Goal: Navigation & Orientation: Go to known website

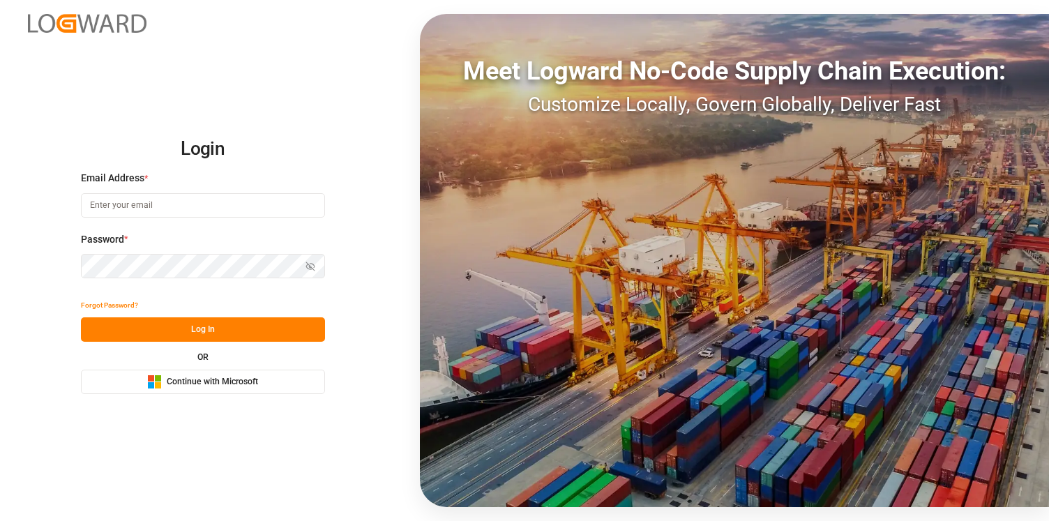
click at [177, 390] on button "Microsoft Logo Continue with Microsoft" at bounding box center [203, 382] width 244 height 24
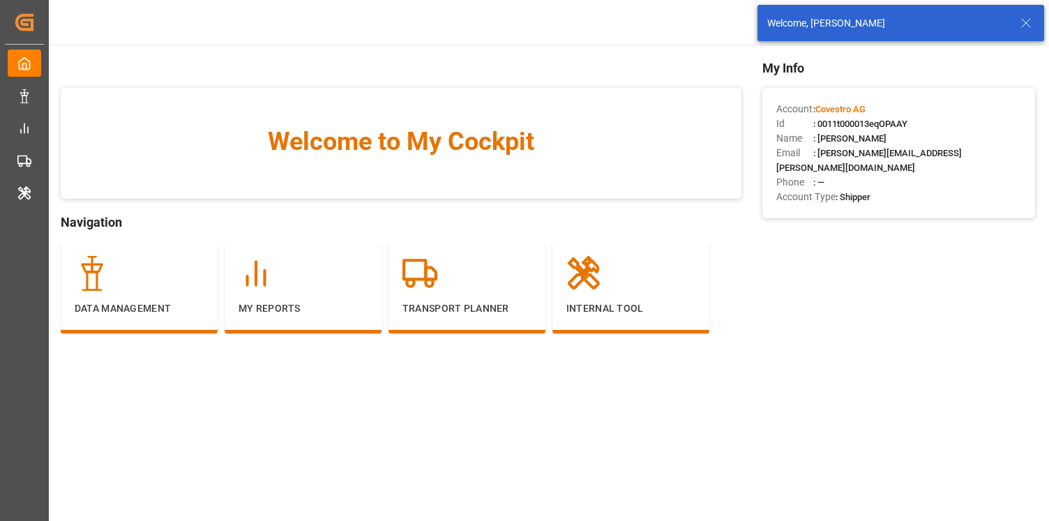
click at [1017, 30] on div "Welcome, [PERSON_NAME]" at bounding box center [892, 23] width 250 height 15
